Goal: Navigation & Orientation: Go to known website

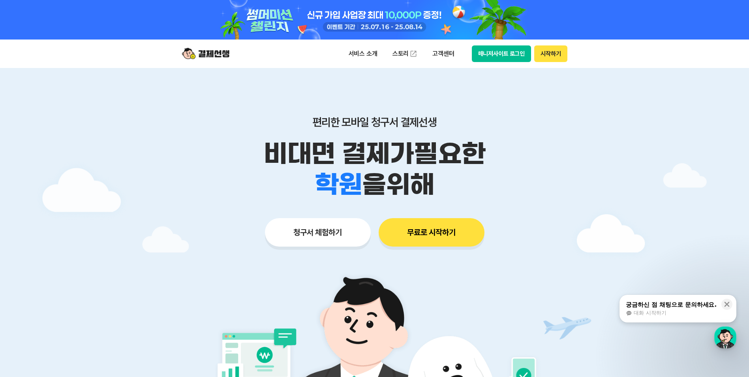
click at [501, 53] on button "매니저사이트 로그인" at bounding box center [502, 53] width 60 height 17
click at [502, 51] on button "매니저사이트 로그인" at bounding box center [502, 53] width 60 height 17
drag, startPoint x: 0, startPoint y: 0, endPoint x: 503, endPoint y: 54, distance: 505.5
click at [503, 54] on button "매니저사이트 로그인" at bounding box center [502, 53] width 60 height 17
click at [497, 49] on button "매니저사이트 로그인" at bounding box center [502, 53] width 60 height 17
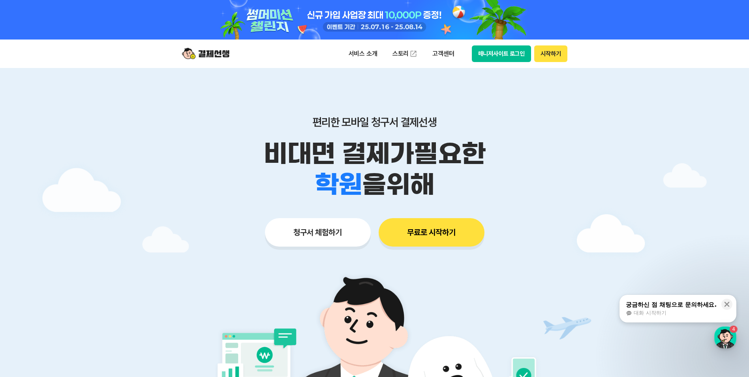
click at [482, 52] on button "매니저사이트 로그인" at bounding box center [502, 53] width 60 height 17
